Goal: Task Accomplishment & Management: Manage account settings

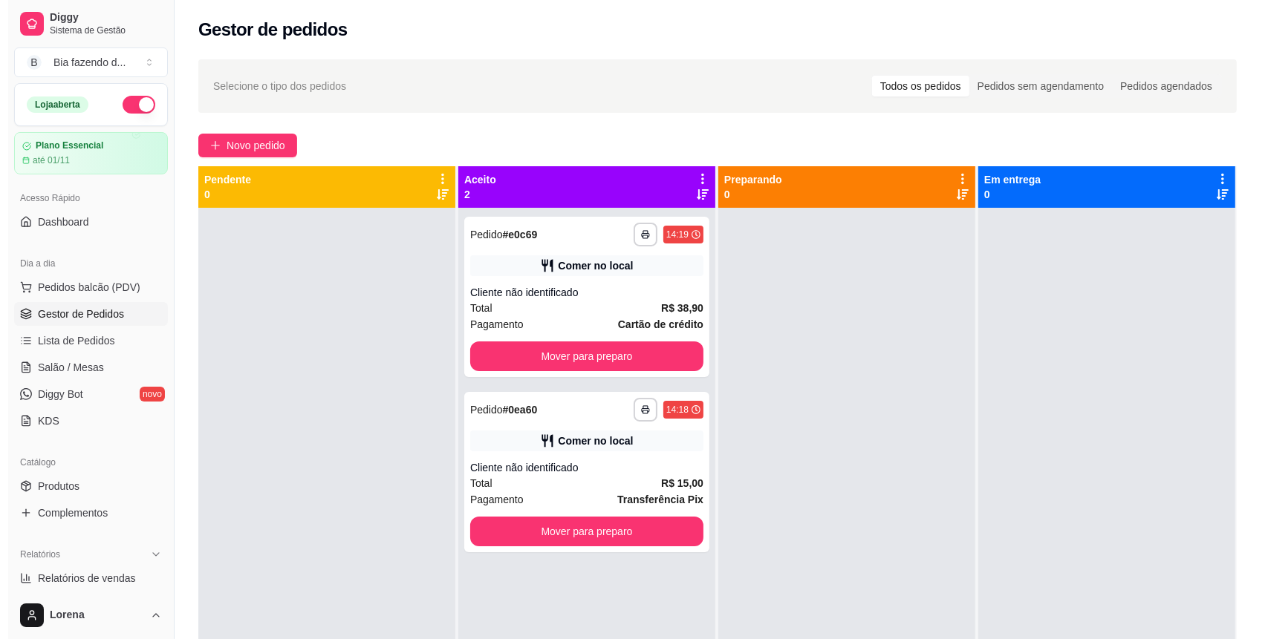
scroll to position [99, 0]
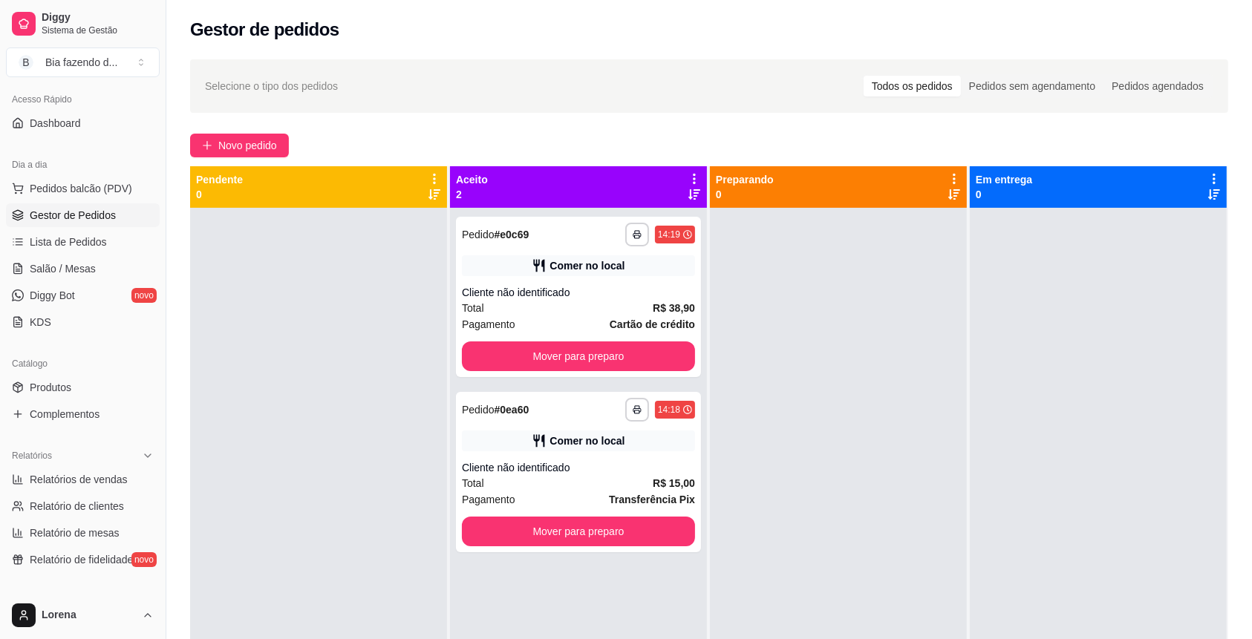
click at [627, 376] on div "**********" at bounding box center [578, 297] width 245 height 160
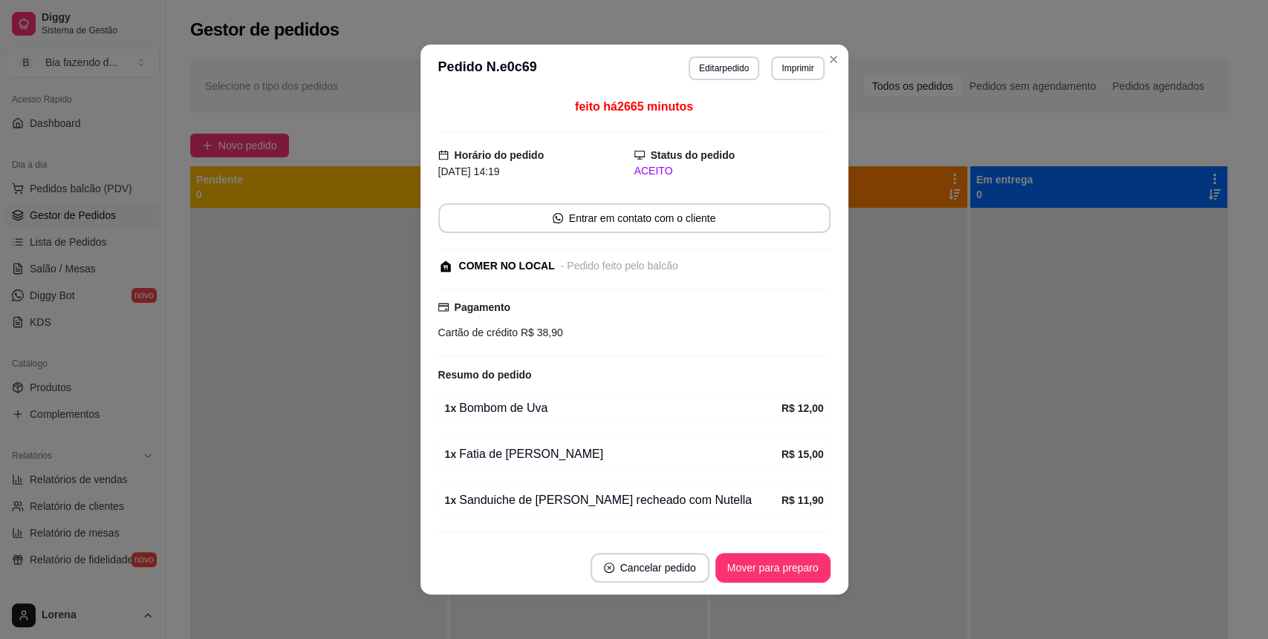
click at [626, 366] on div "Resumo do pedido" at bounding box center [634, 375] width 392 height 18
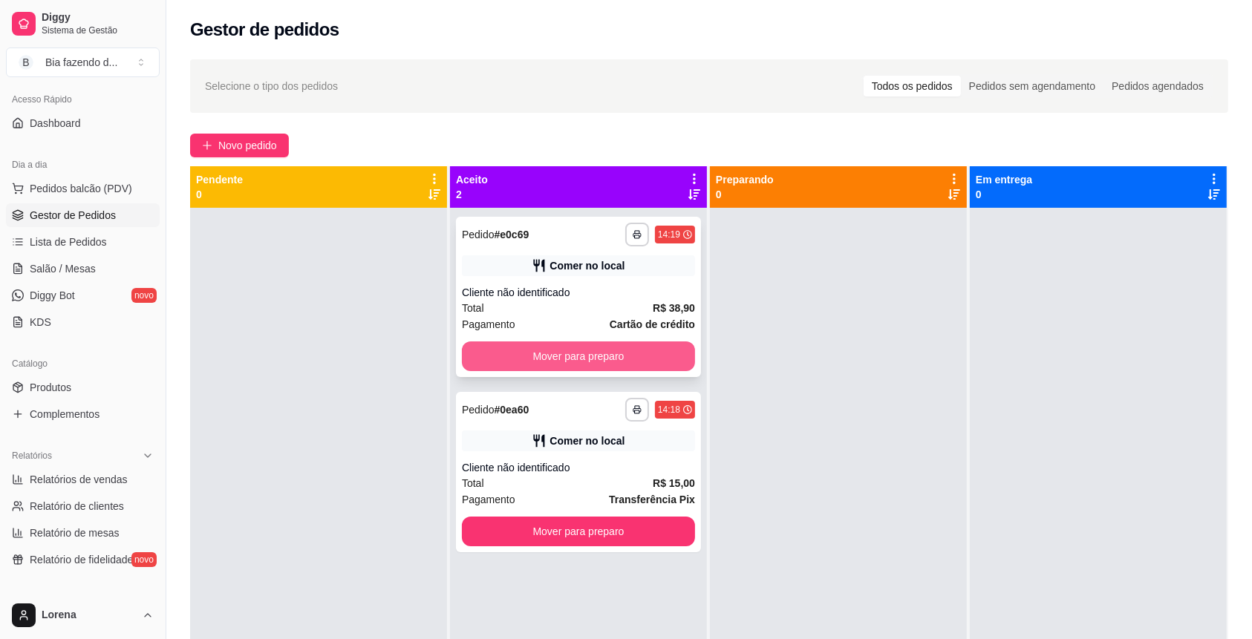
click at [599, 368] on button "Mover para preparo" at bounding box center [578, 357] width 233 height 30
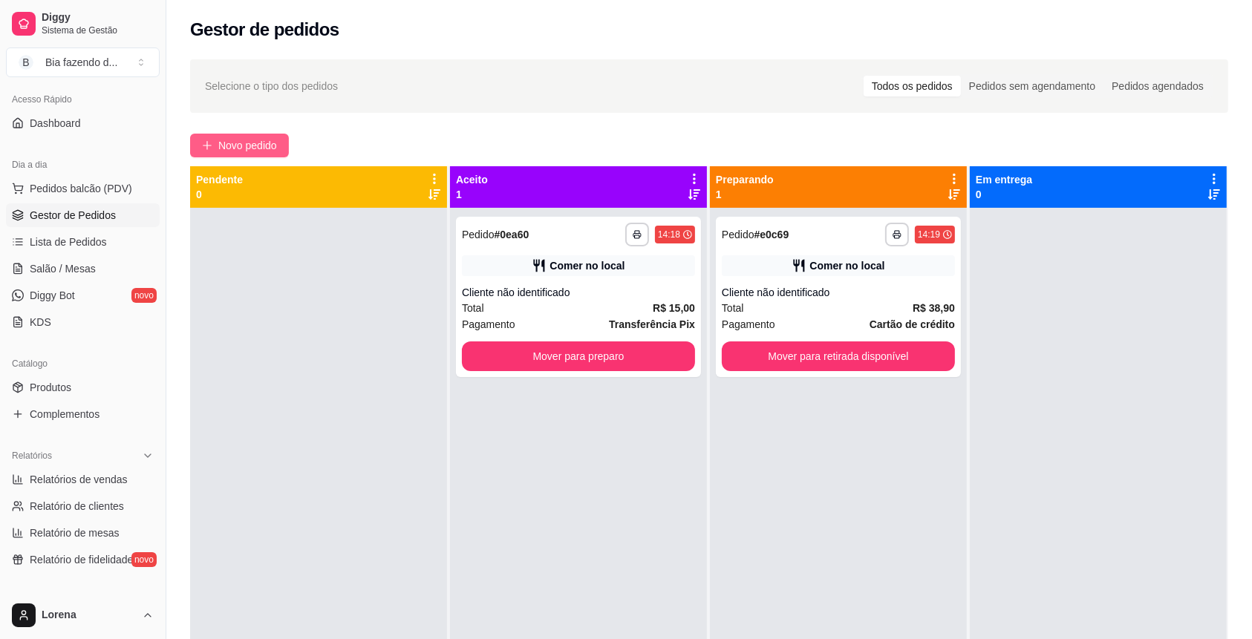
click at [274, 148] on span "Novo pedido" at bounding box center [247, 145] width 59 height 16
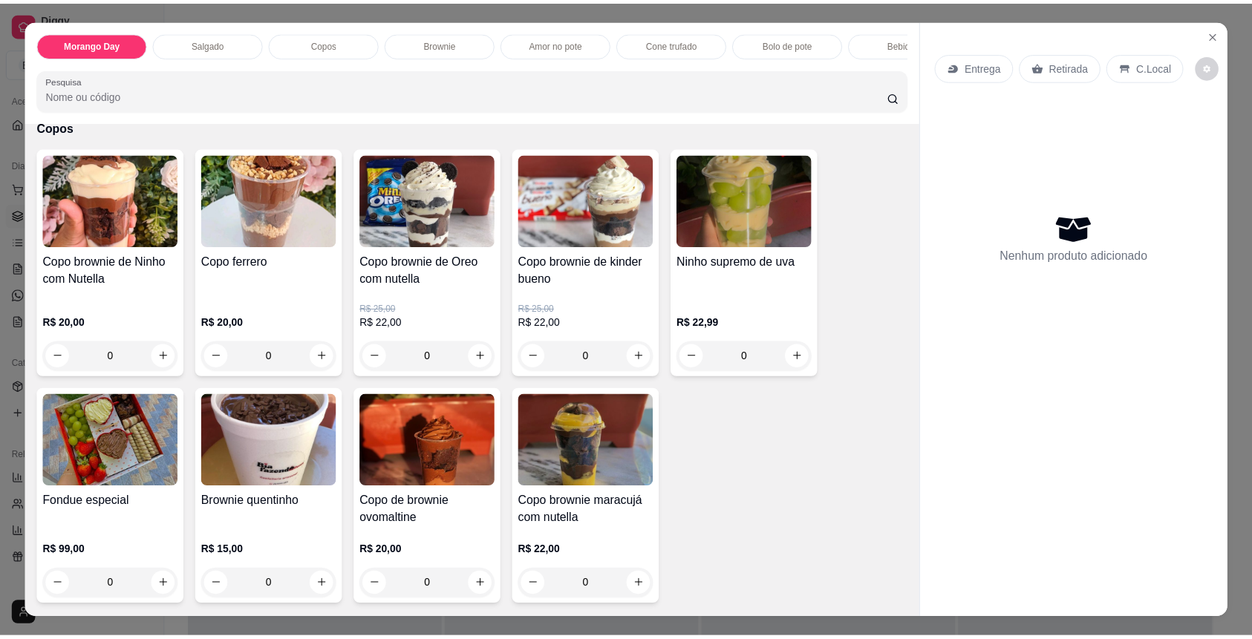
scroll to position [495, 0]
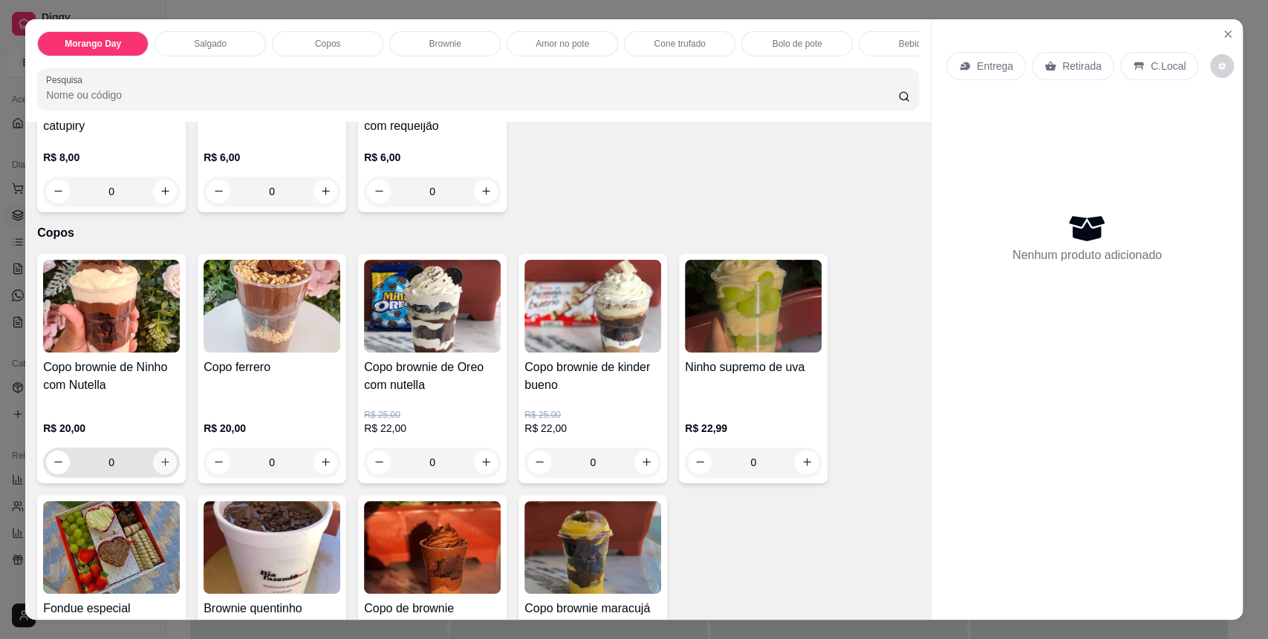
click at [161, 467] on icon "increase-product-quantity" at bounding box center [165, 463] width 8 height 8
type input "1"
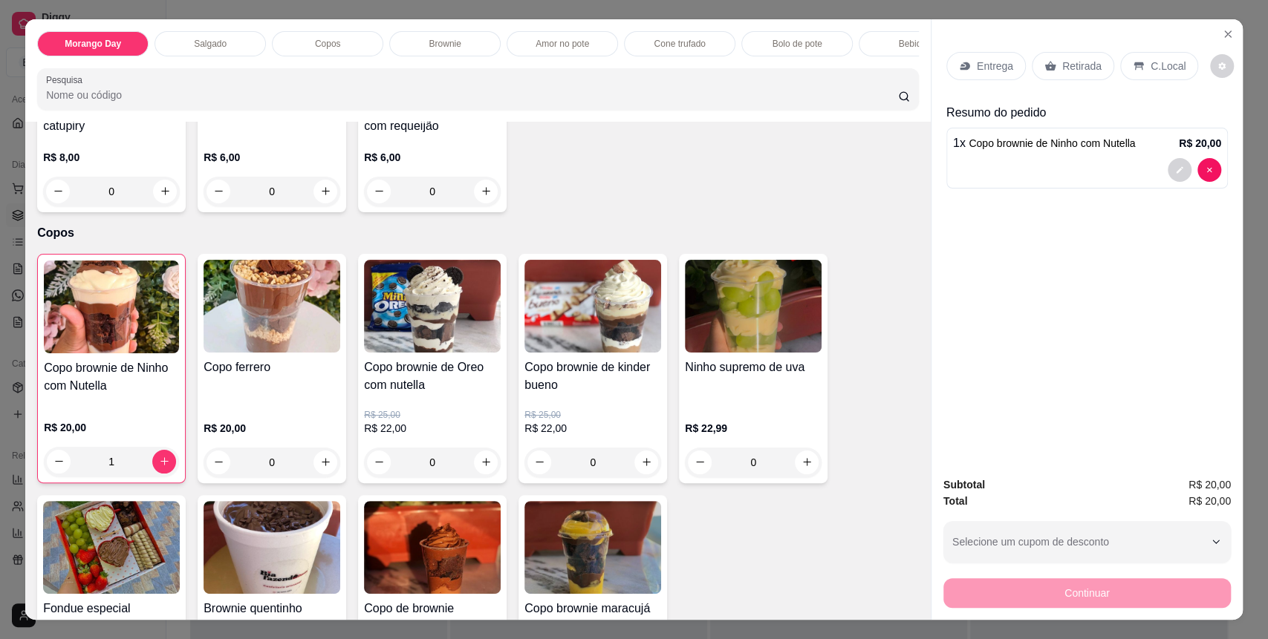
click at [1136, 69] on div "C.Local" at bounding box center [1159, 66] width 78 height 28
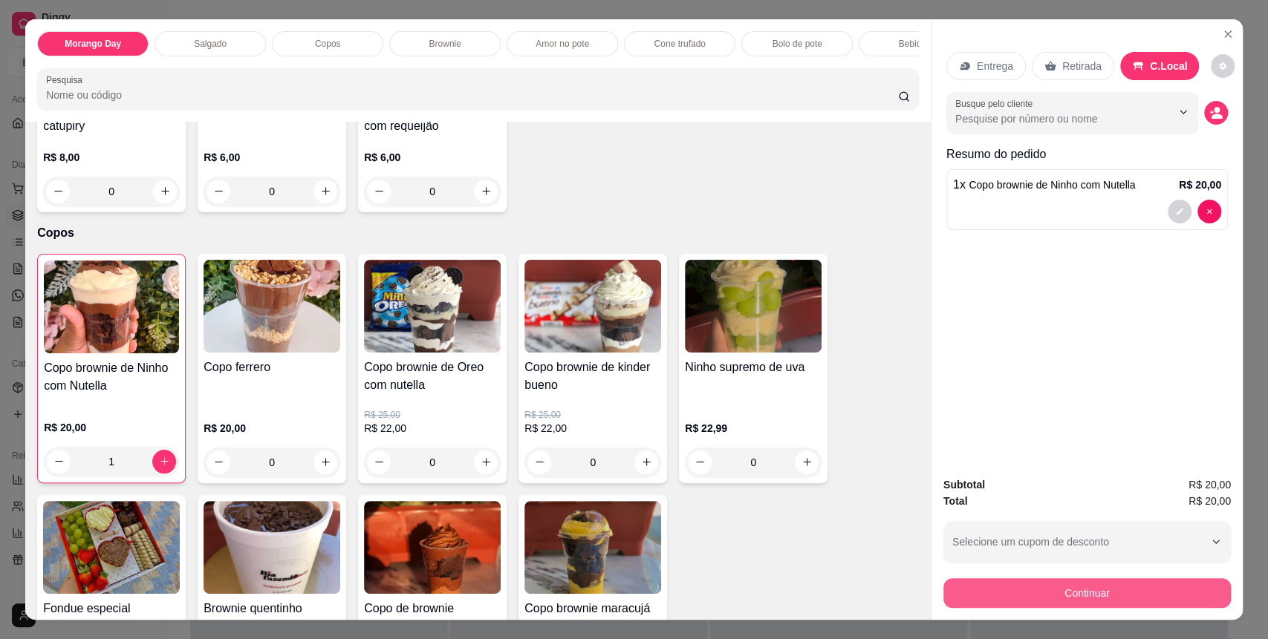
click at [1014, 589] on button "Continuar" at bounding box center [1086, 593] width 287 height 30
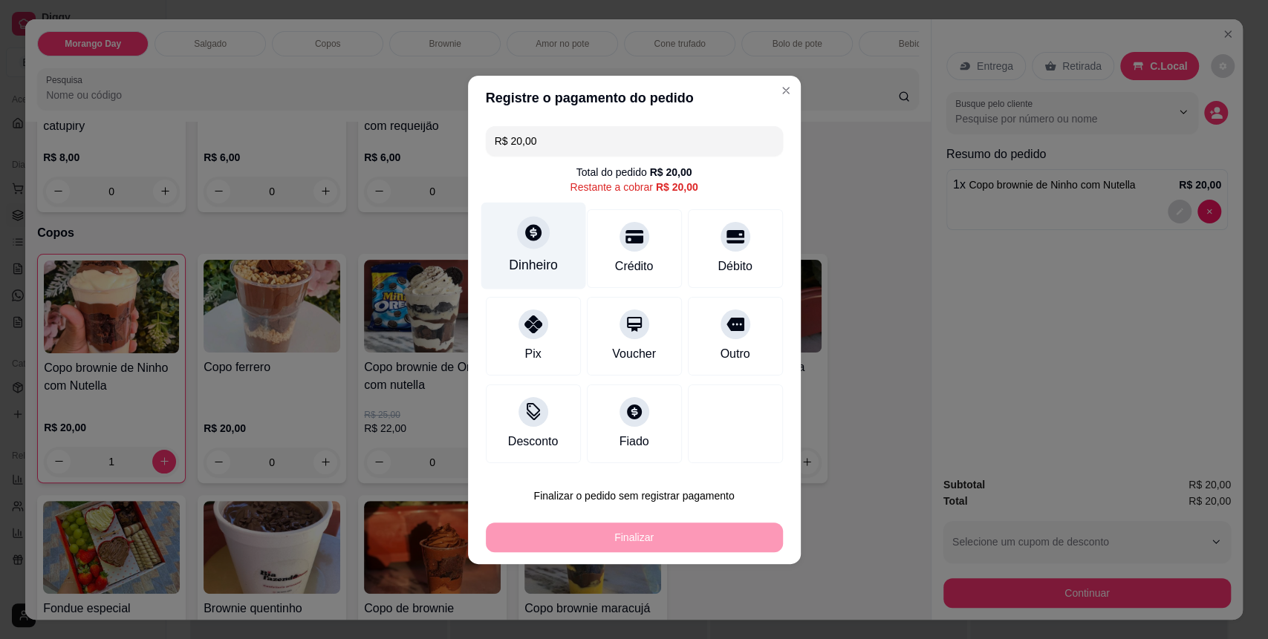
click at [552, 259] on div "Dinheiro" at bounding box center [533, 264] width 49 height 19
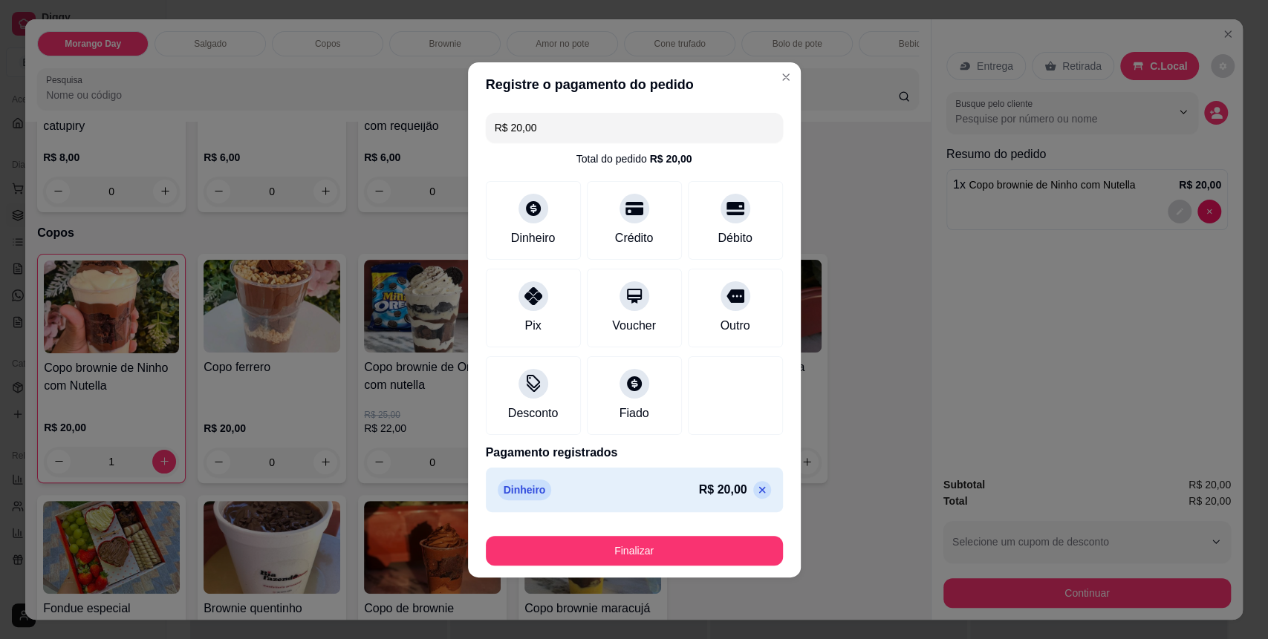
type input "R$ 0,00"
click at [694, 546] on button "Finalizar" at bounding box center [634, 551] width 297 height 30
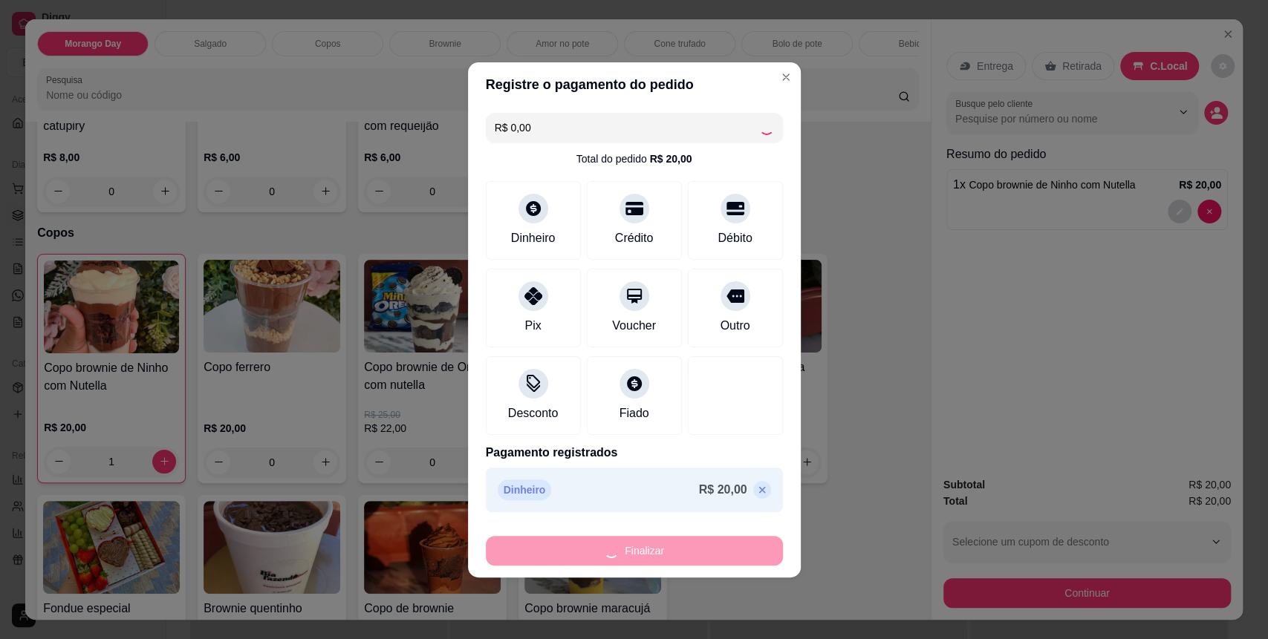
type input "0"
type input "-R$ 20,00"
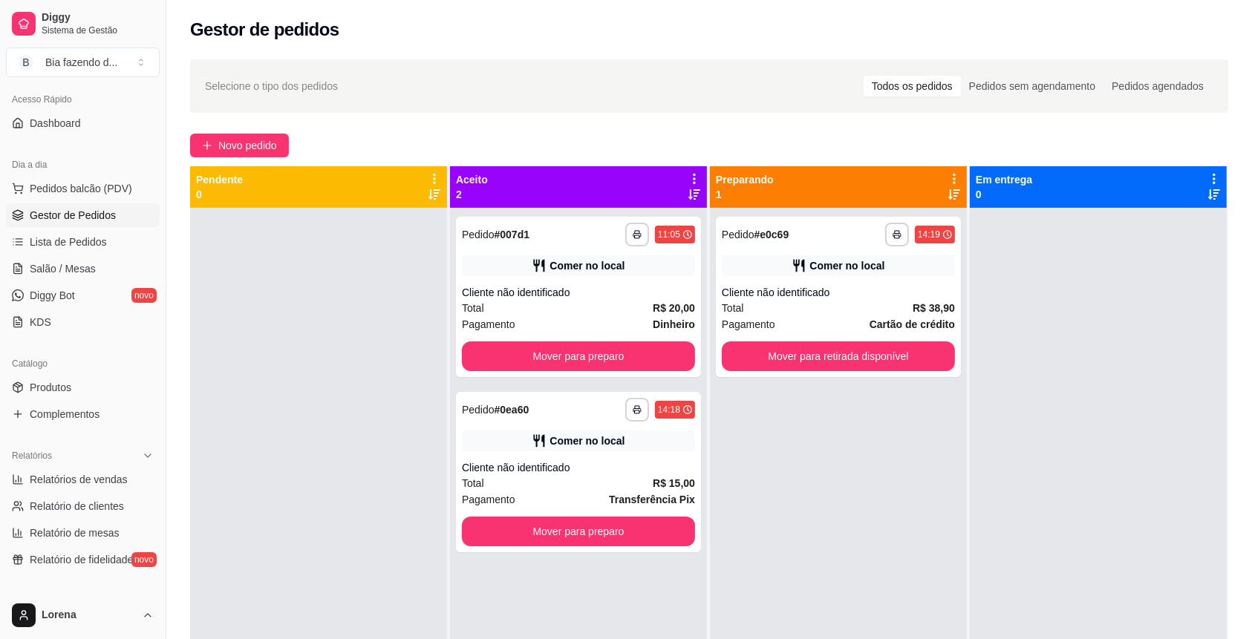
click at [694, 547] on div "**********" at bounding box center [578, 527] width 257 height 639
click at [838, 347] on button "Mover para retirada disponível" at bounding box center [839, 356] width 226 height 29
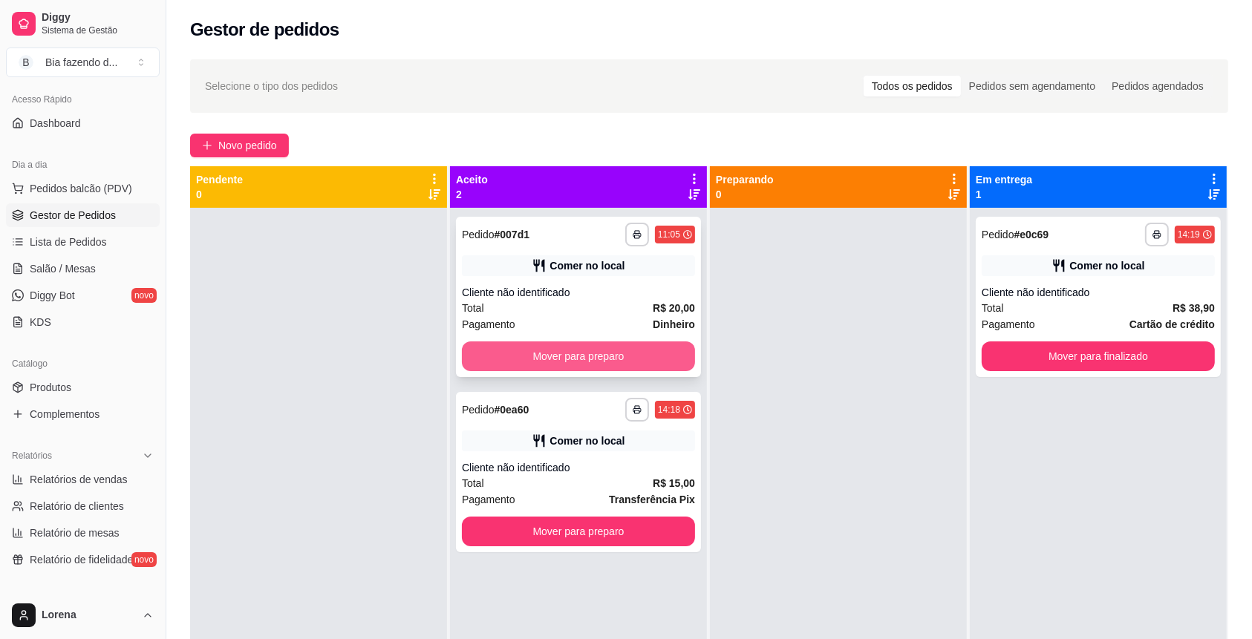
click at [617, 355] on button "Mover para preparo" at bounding box center [578, 357] width 233 height 30
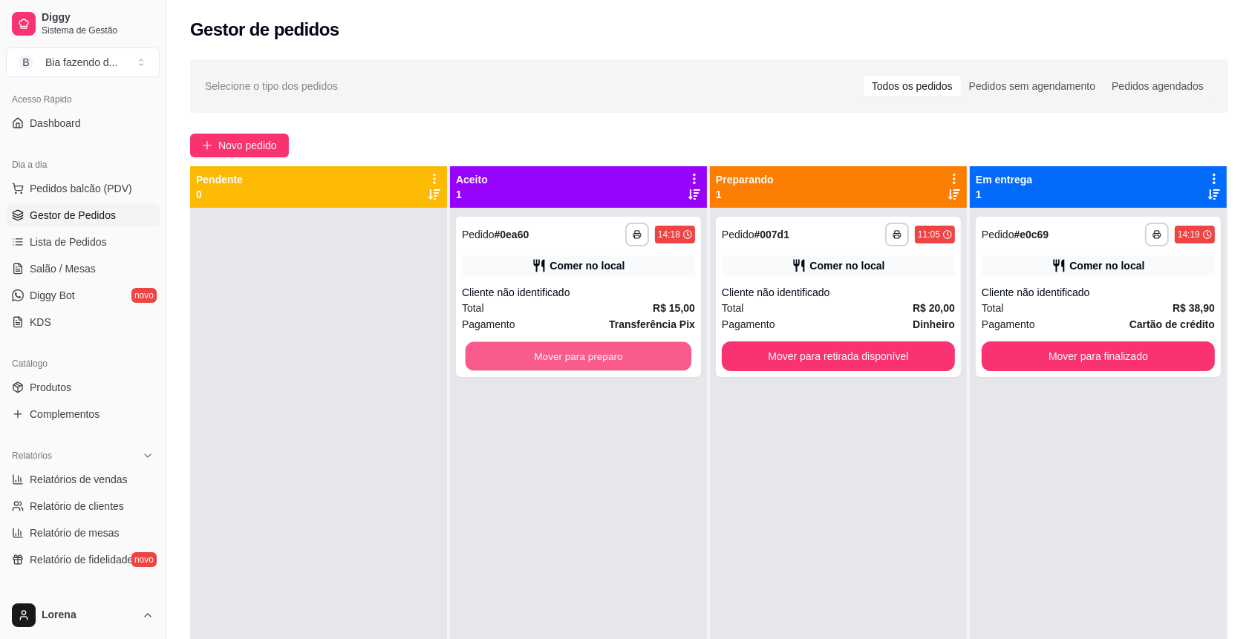
click at [617, 355] on button "Mover para preparo" at bounding box center [579, 356] width 226 height 29
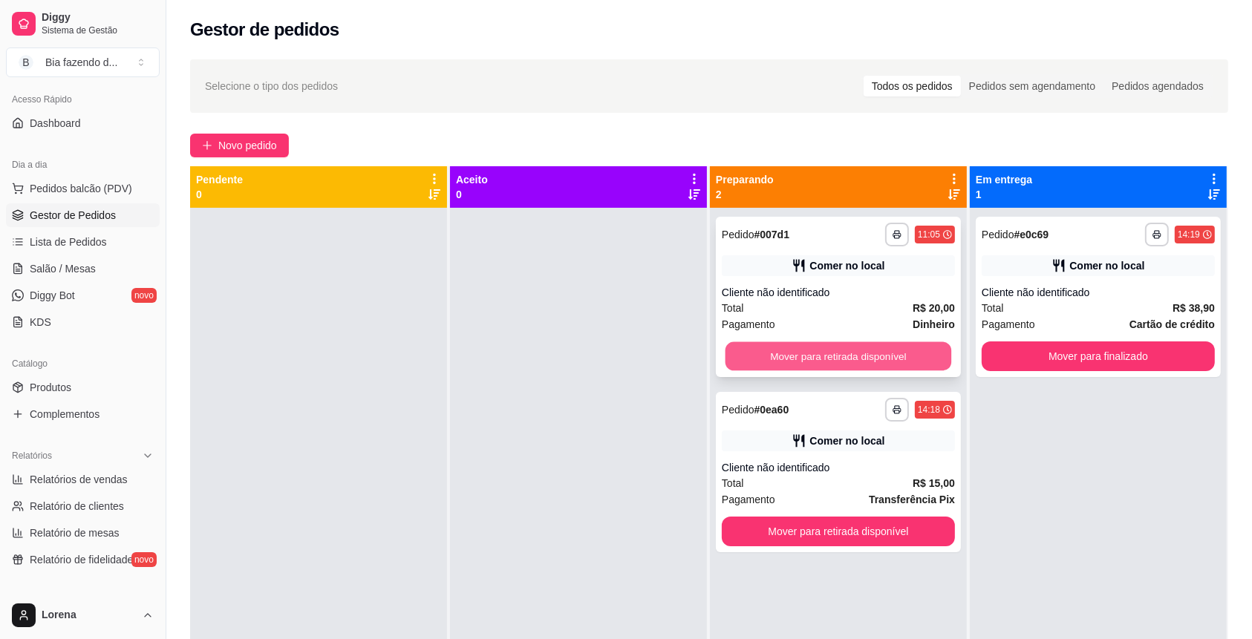
click at [834, 362] on button "Mover para retirada disponível" at bounding box center [839, 356] width 226 height 29
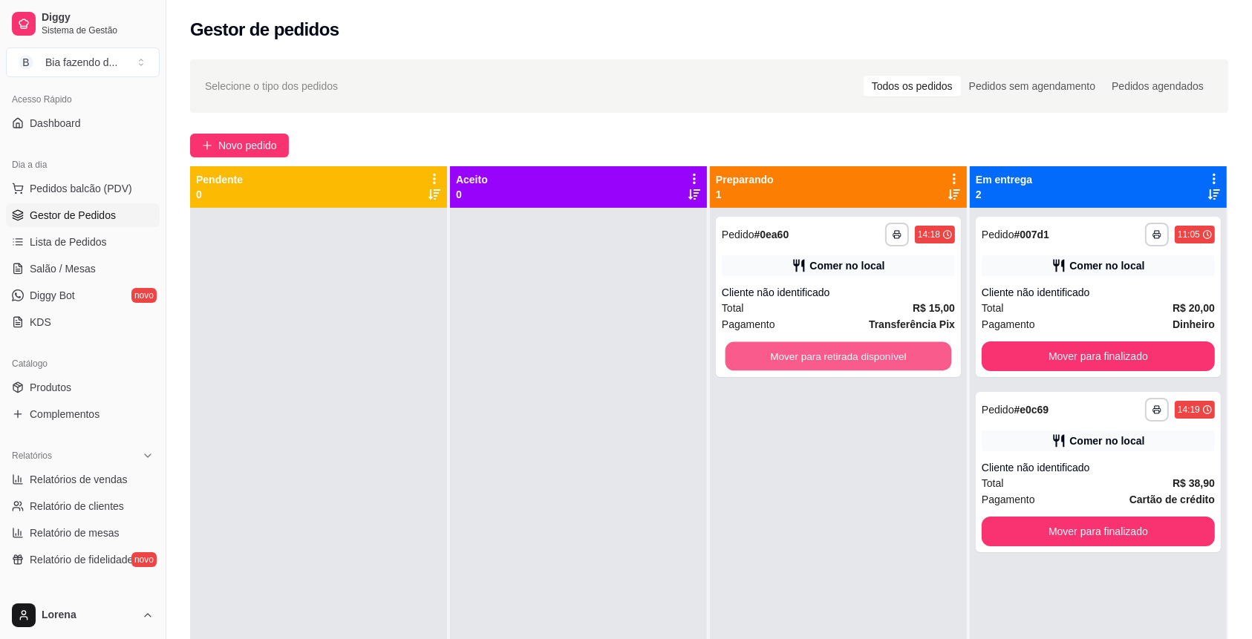
click at [834, 362] on button "Mover para retirada disponível" at bounding box center [839, 356] width 226 height 29
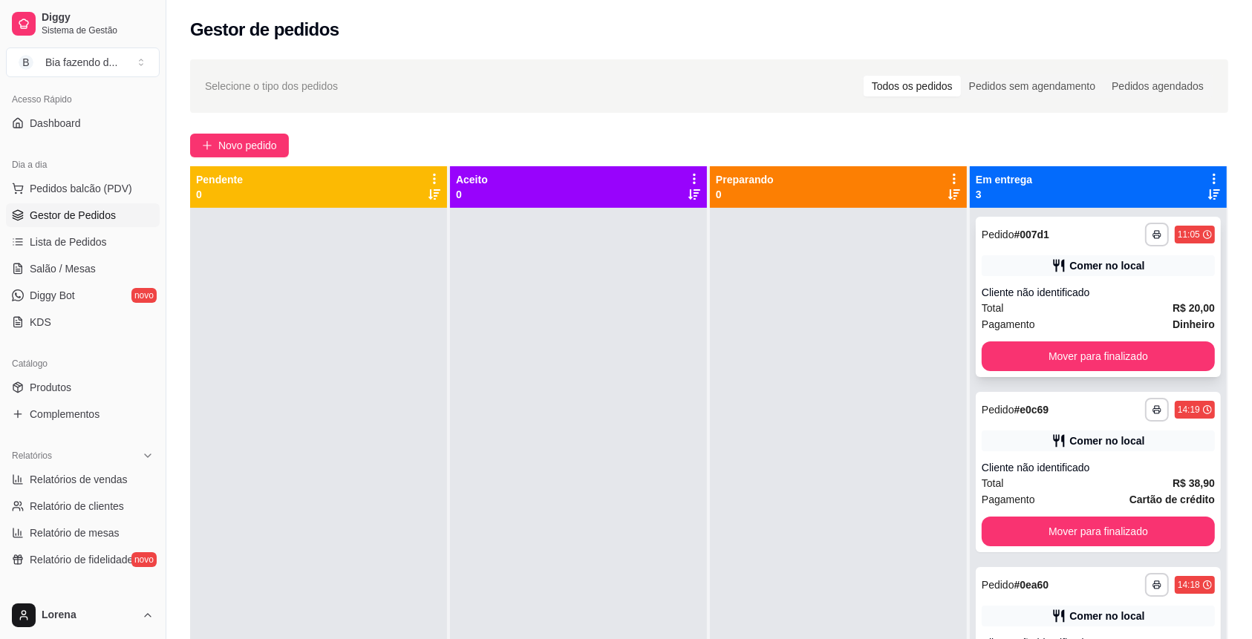
click at [1029, 339] on div "**********" at bounding box center [1098, 297] width 245 height 160
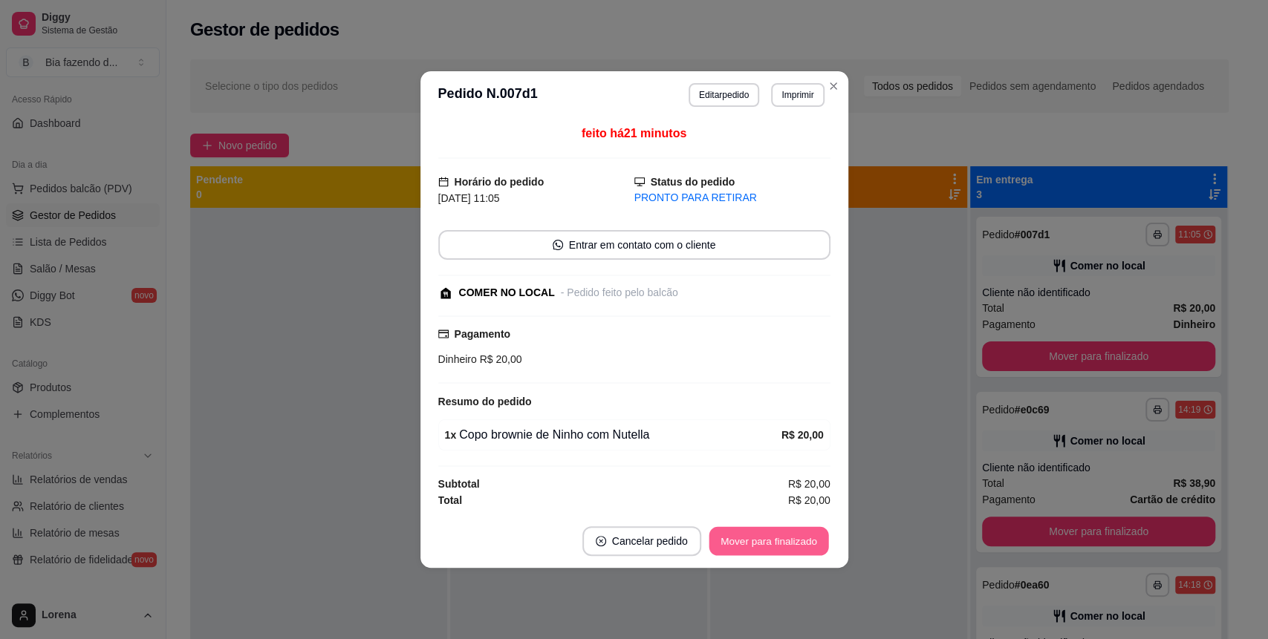
click at [787, 550] on button "Mover para finalizado" at bounding box center [768, 541] width 120 height 29
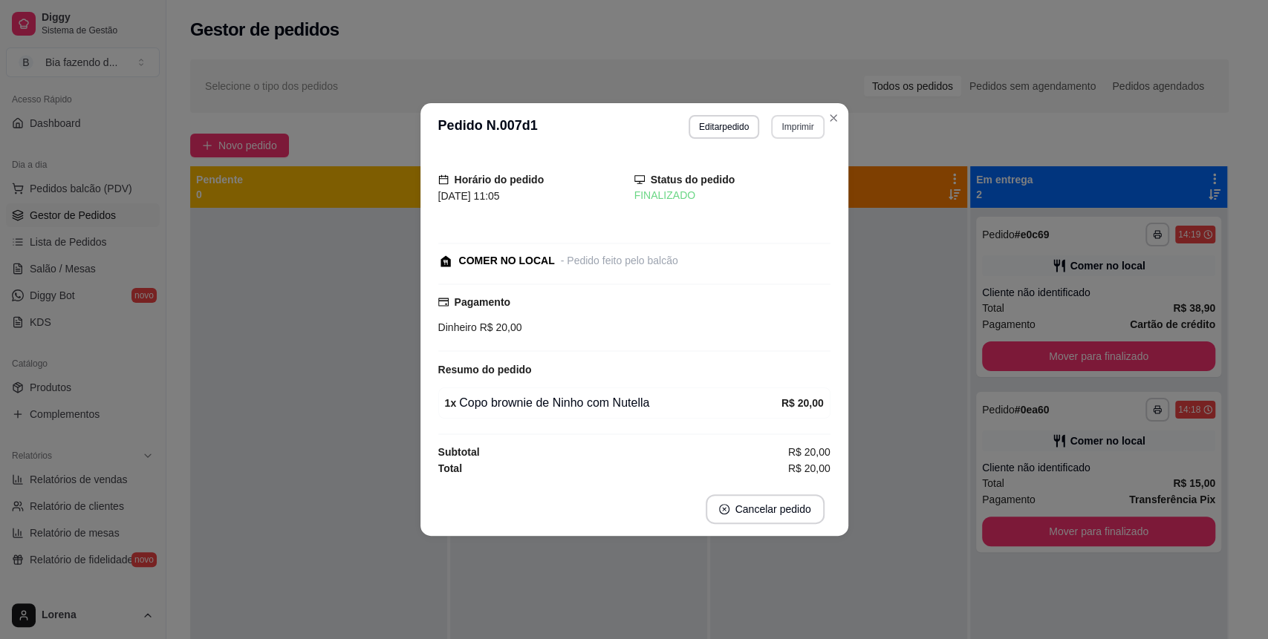
click at [821, 128] on button "Imprimir" at bounding box center [797, 127] width 53 height 24
click at [838, 123] on icon "Close" at bounding box center [833, 118] width 12 height 12
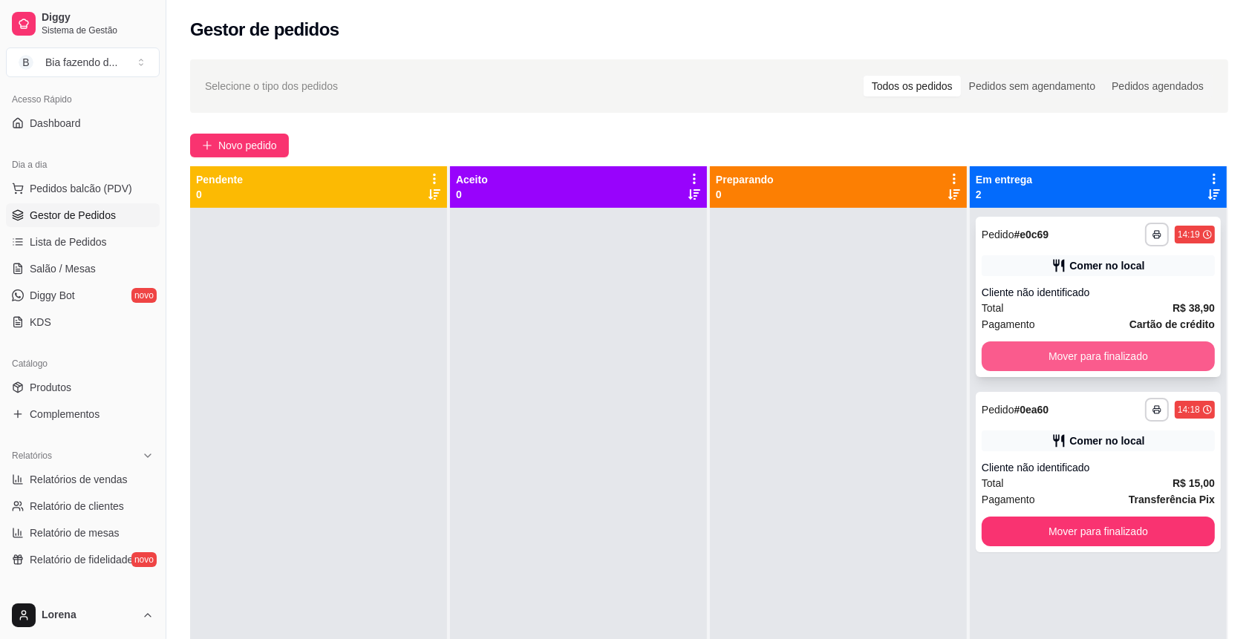
click at [1042, 357] on button "Mover para finalizado" at bounding box center [1098, 357] width 233 height 30
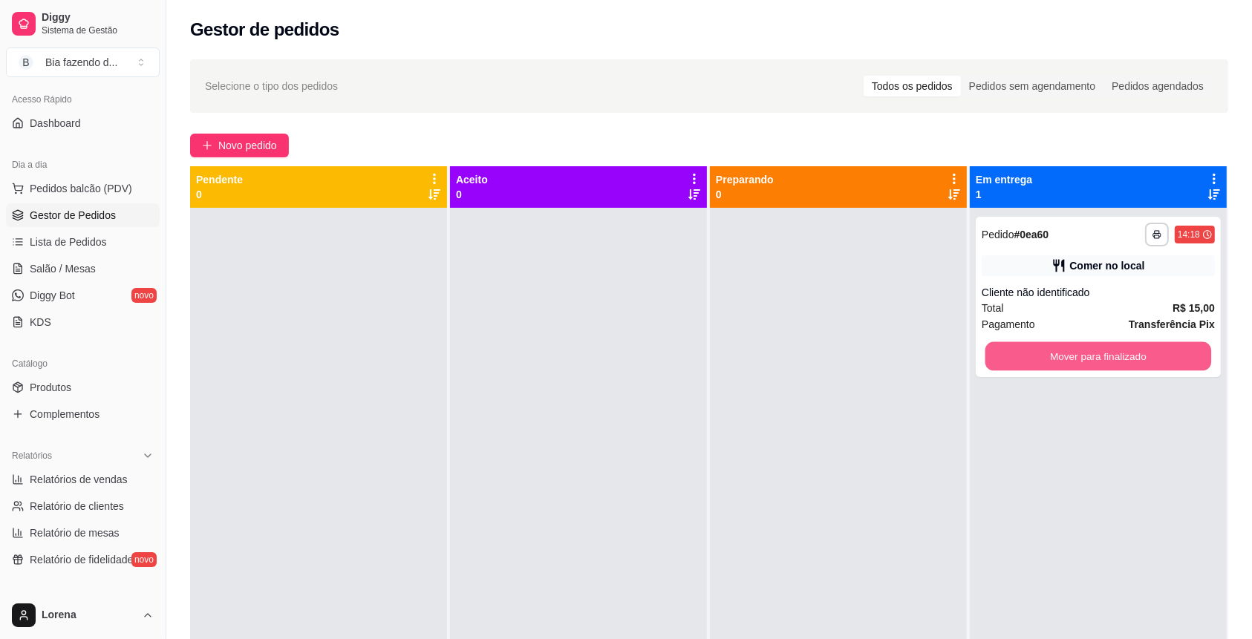
click at [1042, 357] on button "Mover para finalizado" at bounding box center [1098, 356] width 226 height 29
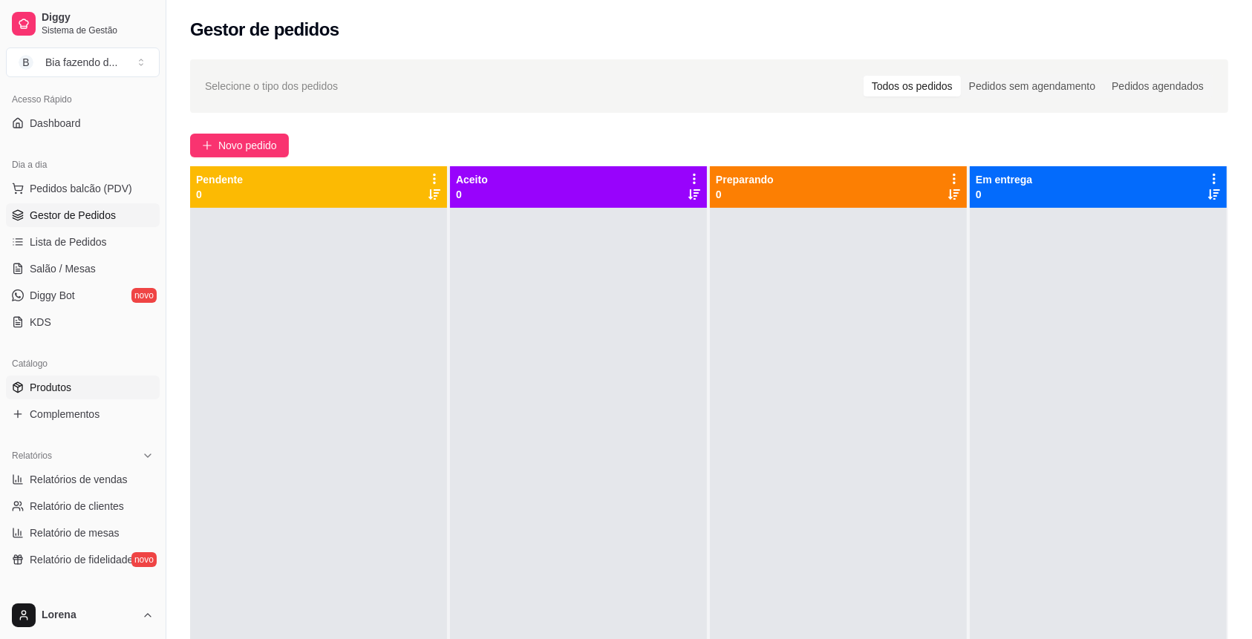
click at [100, 376] on link "Produtos" at bounding box center [83, 388] width 154 height 24
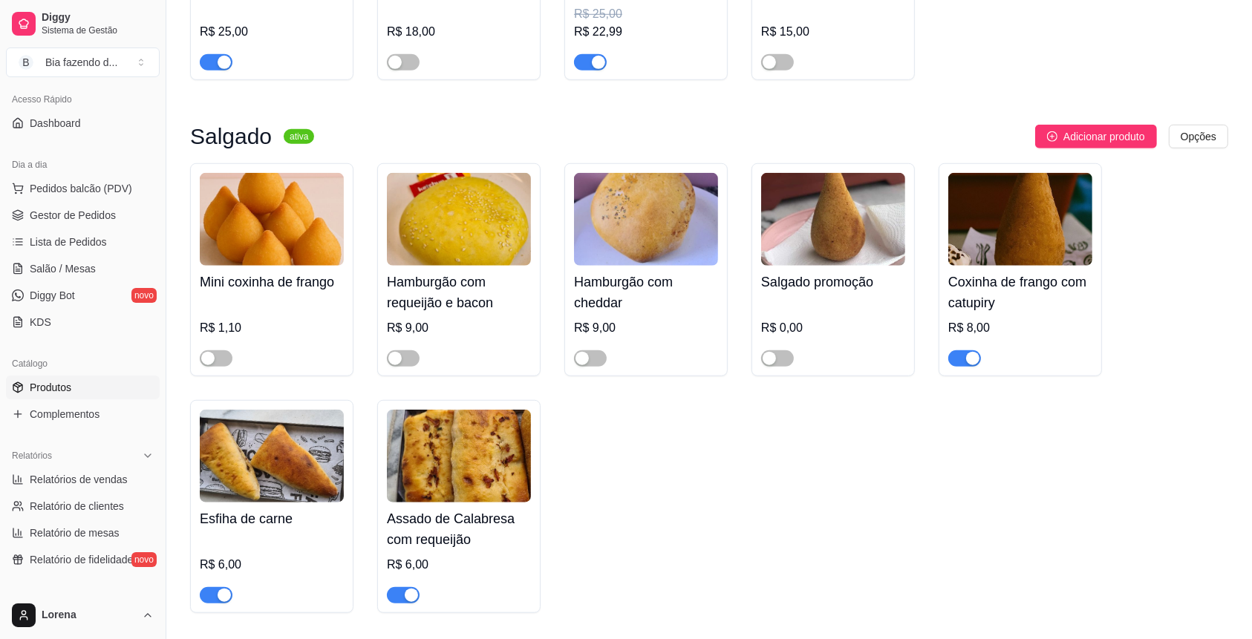
scroll to position [1386, 0]
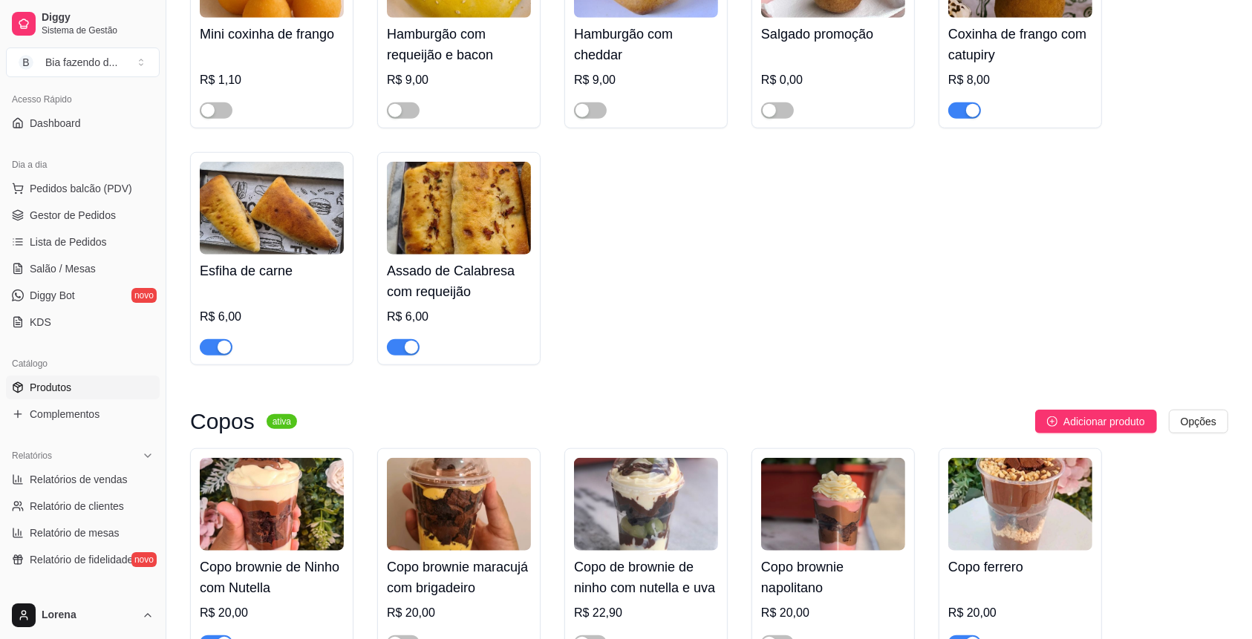
click at [394, 355] on span "button" at bounding box center [403, 347] width 33 height 16
click at [218, 354] on div "button" at bounding box center [224, 347] width 13 height 13
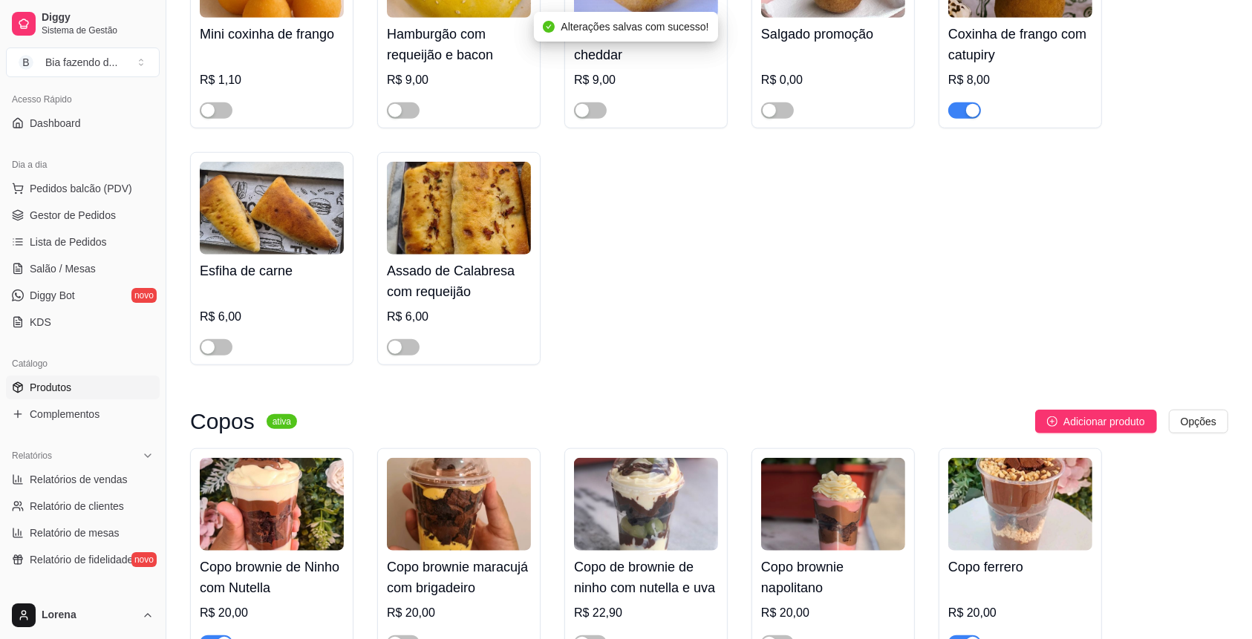
click at [964, 117] on button "button" at bounding box center [964, 110] width 33 height 16
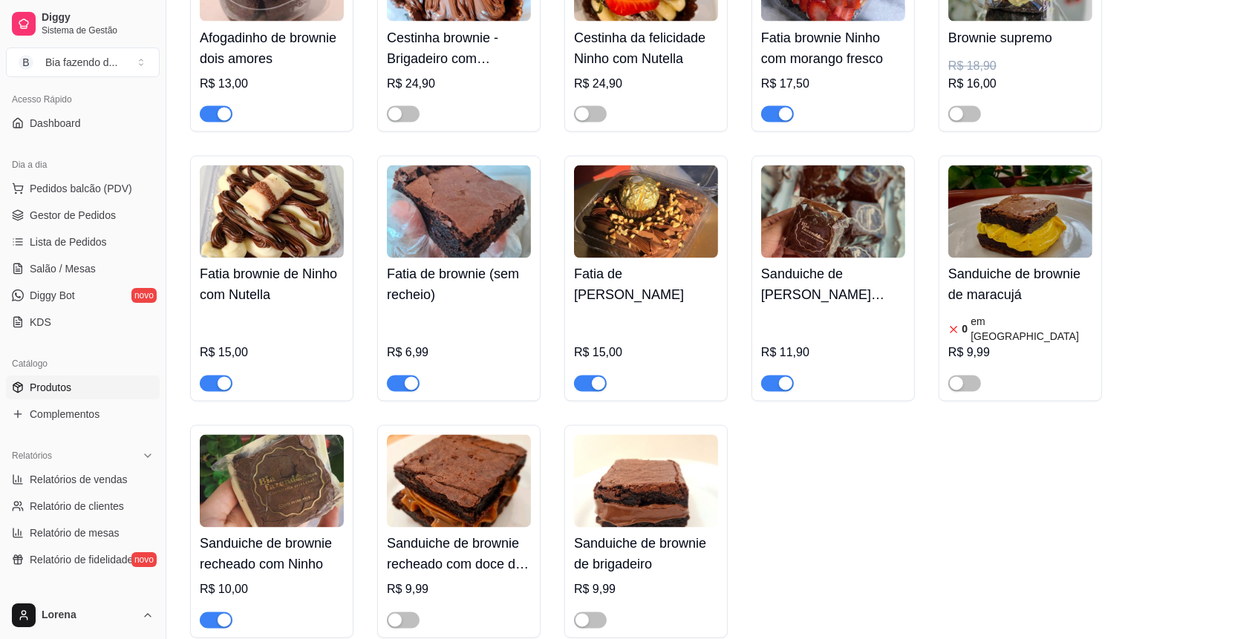
scroll to position [2673, 0]
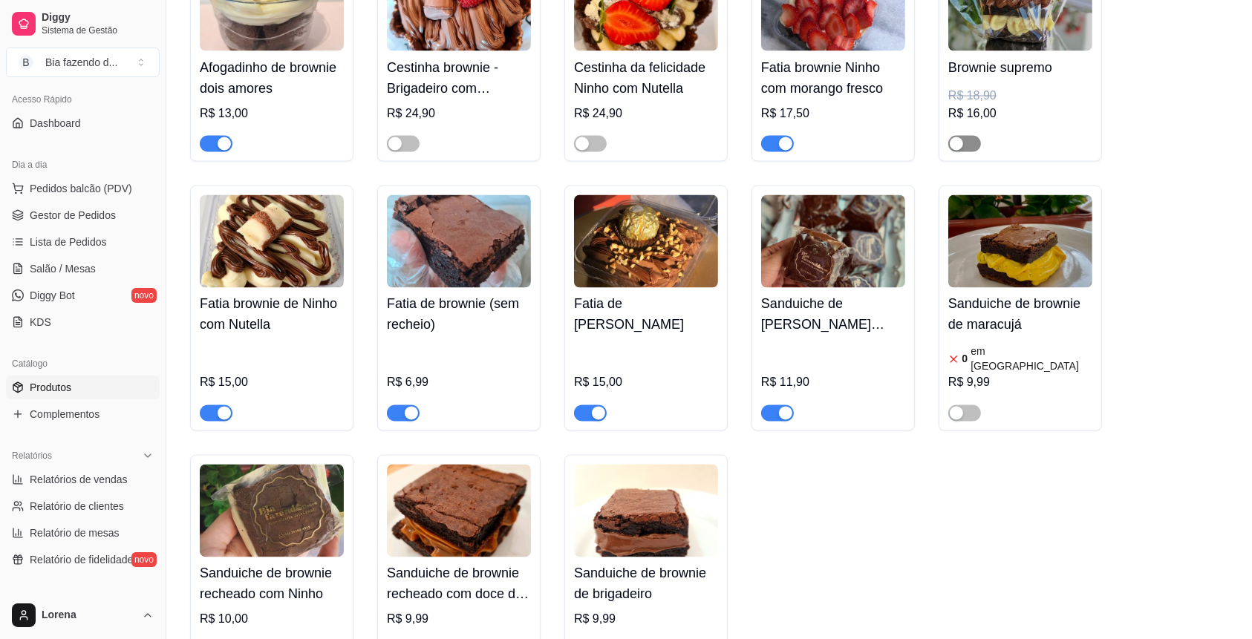
click at [971, 152] on span "button" at bounding box center [964, 144] width 33 height 16
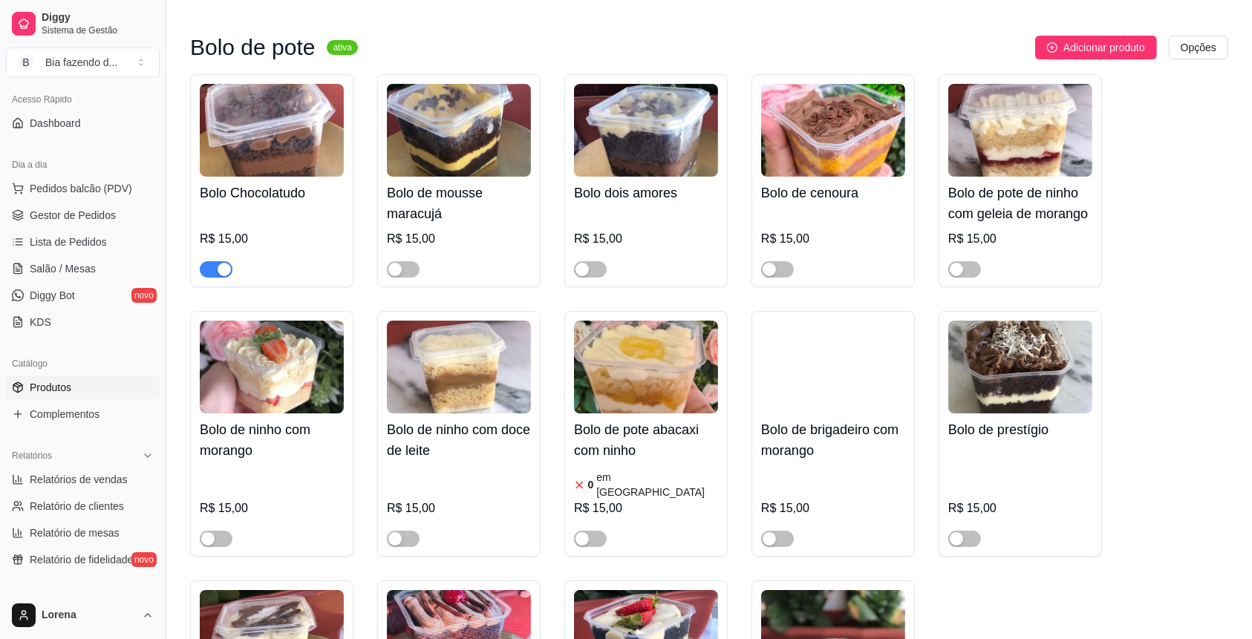
scroll to position [5445, 0]
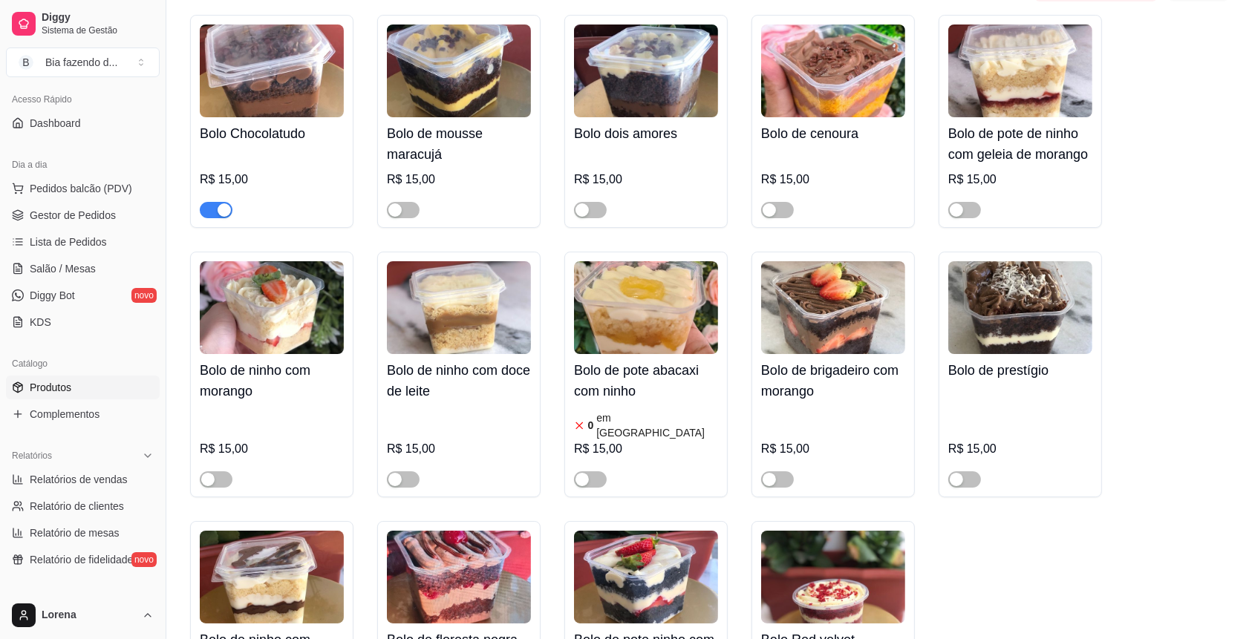
click at [212, 202] on span "button" at bounding box center [216, 210] width 33 height 16
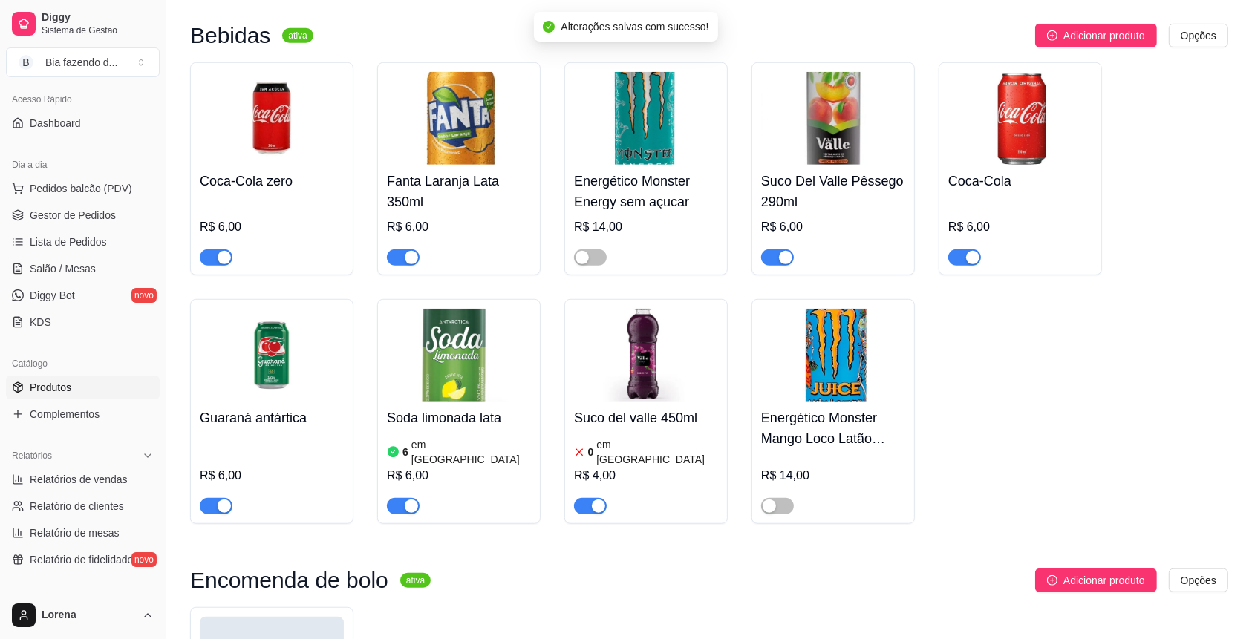
scroll to position [6832, 0]
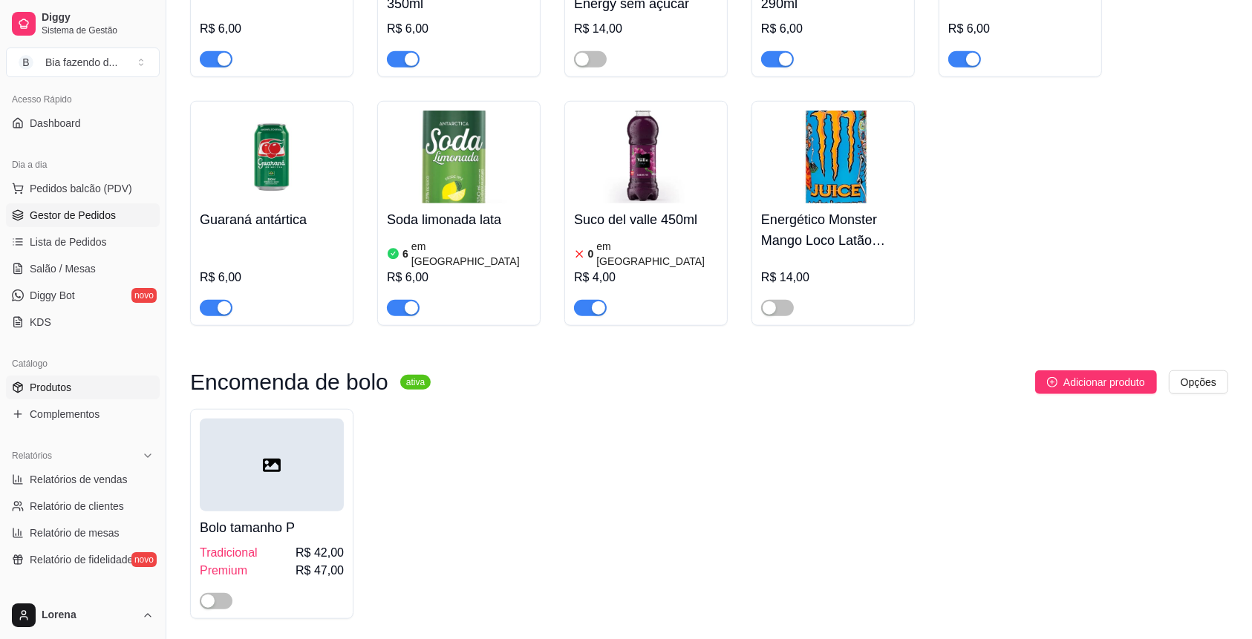
click at [92, 220] on span "Gestor de Pedidos" at bounding box center [73, 215] width 86 height 15
